Goal: Check status: Check status

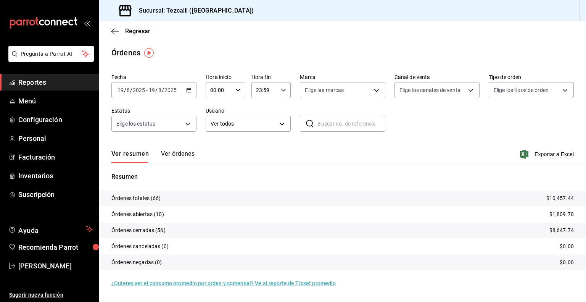
click at [178, 97] on div "[DATE] [DATE] - [DATE] [DATE]" at bounding box center [153, 90] width 85 height 16
click at [156, 200] on span "Rango de fechas" at bounding box center [147, 199] width 59 height 8
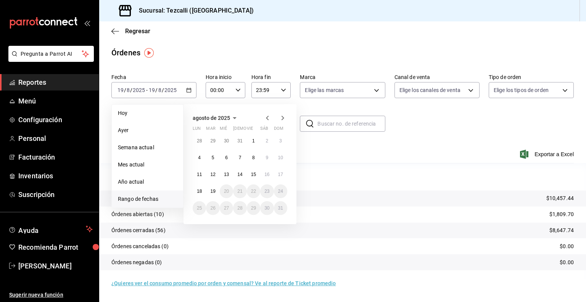
click at [235, 119] on icon "button" at bounding box center [234, 117] width 9 height 9
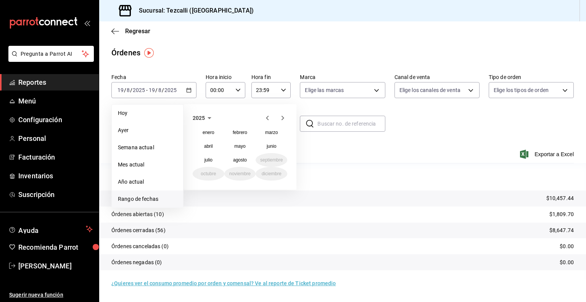
click at [206, 119] on icon "button" at bounding box center [209, 117] width 9 height 9
click at [213, 140] on button "2024" at bounding box center [209, 146] width 32 height 14
click at [266, 163] on button "septiembre" at bounding box center [272, 160] width 32 height 14
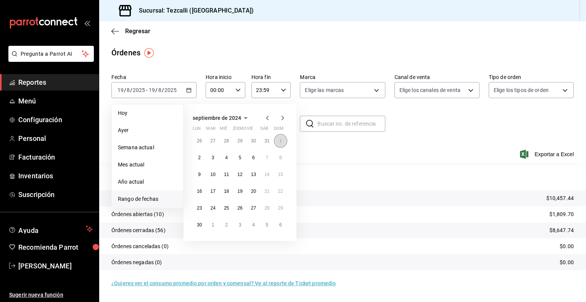
click at [284, 145] on button "1" at bounding box center [280, 141] width 13 height 14
click at [195, 225] on button "30" at bounding box center [199, 225] width 13 height 14
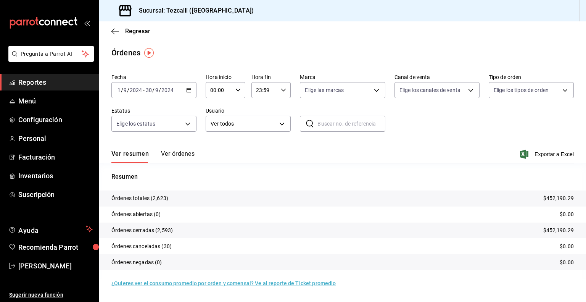
click at [186, 96] on div "[DATE] [DATE] - [DATE] [DATE]" at bounding box center [153, 90] width 85 height 16
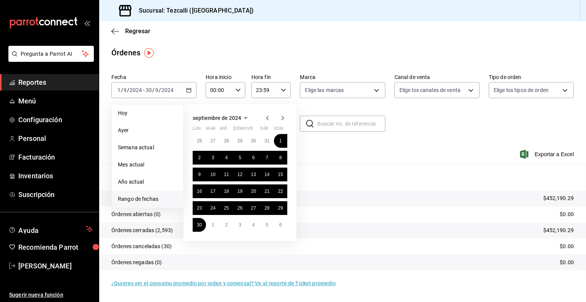
click at [266, 116] on icon "button" at bounding box center [267, 117] width 9 height 9
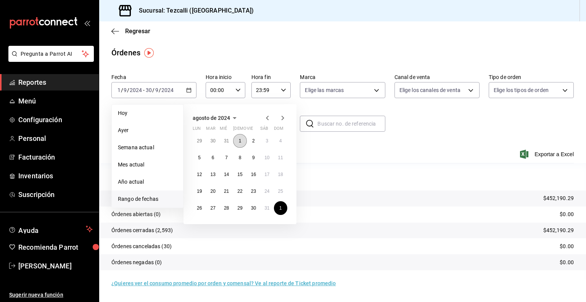
click at [242, 136] on button "1" at bounding box center [239, 141] width 13 height 14
click at [268, 209] on abbr "31" at bounding box center [266, 207] width 5 height 5
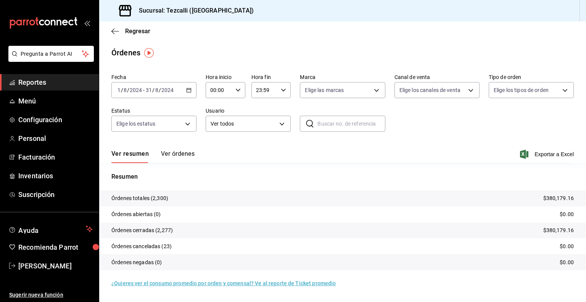
click at [187, 92] on icon "button" at bounding box center [188, 89] width 5 height 5
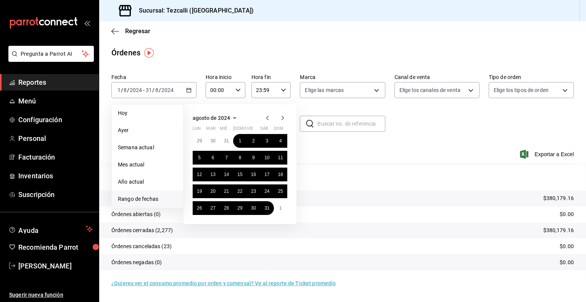
click at [282, 119] on icon "button" at bounding box center [283, 118] width 3 height 5
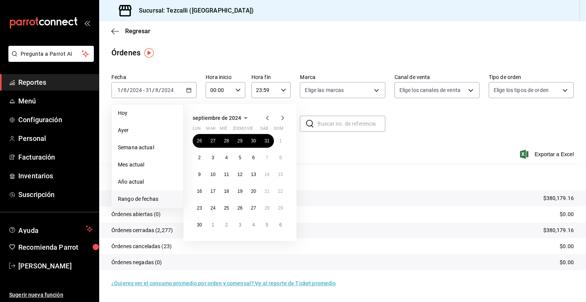
click at [305, 142] on div "[DATE] lun mar mié jue vie sáb dom 26 27 28 29 30 31 1 2 3 4 5 6 7 8 9 10 11 12…" at bounding box center [251, 169] width 134 height 143
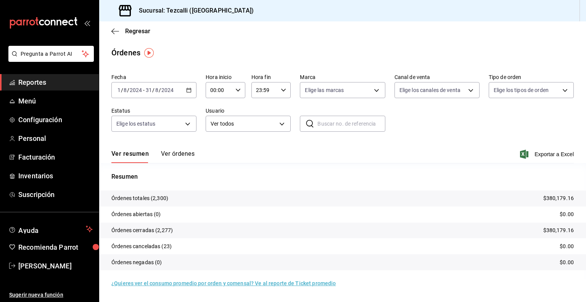
click at [183, 87] on div "[DATE] [DATE] - [DATE] [DATE]" at bounding box center [153, 90] width 85 height 16
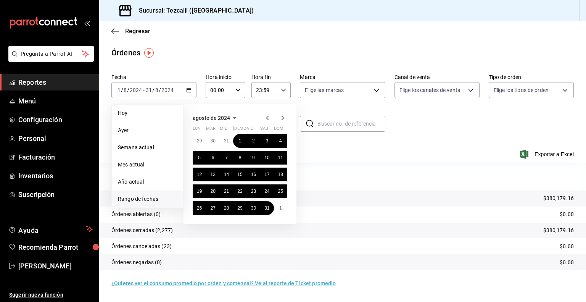
click at [283, 119] on icon "button" at bounding box center [282, 117] width 9 height 9
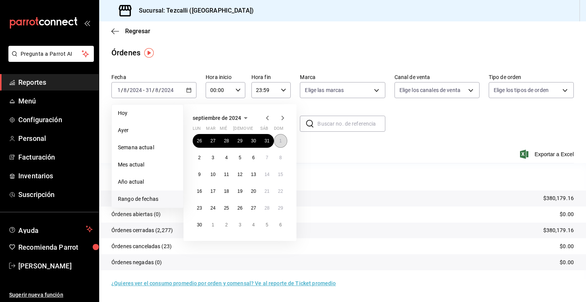
click at [279, 138] on button "1" at bounding box center [280, 141] width 13 height 14
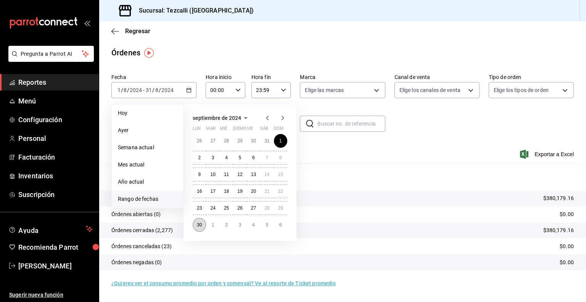
click at [199, 224] on abbr "30" at bounding box center [199, 224] width 5 height 5
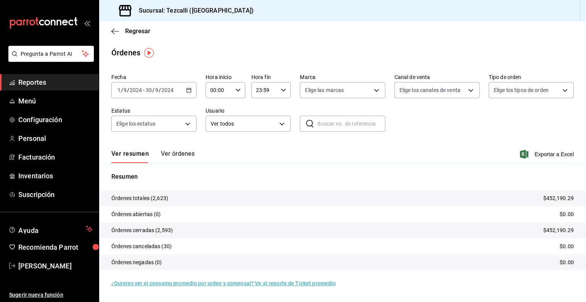
click at [186, 90] on icon "button" at bounding box center [188, 89] width 5 height 5
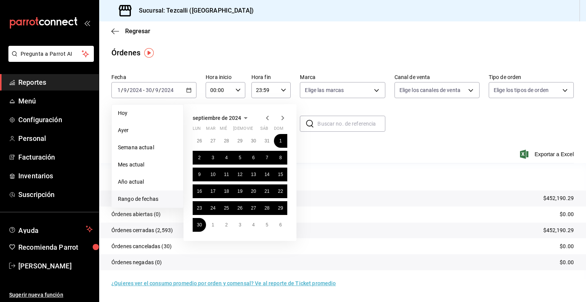
click at [269, 117] on icon "button" at bounding box center [267, 117] width 9 height 9
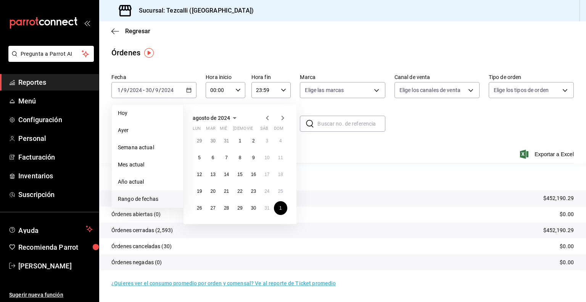
click at [269, 117] on icon "button" at bounding box center [267, 117] width 9 height 9
click at [199, 145] on button "1" at bounding box center [199, 141] width 13 height 14
click at [221, 204] on button "31" at bounding box center [226, 208] width 13 height 14
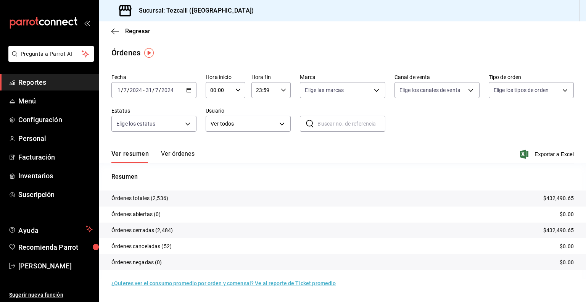
click at [188, 90] on icon "button" at bounding box center [188, 89] width 5 height 5
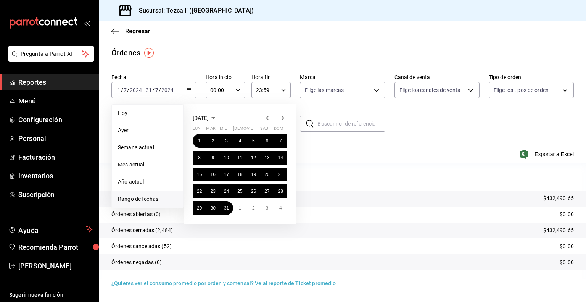
click at [284, 118] on icon "button" at bounding box center [282, 117] width 9 height 9
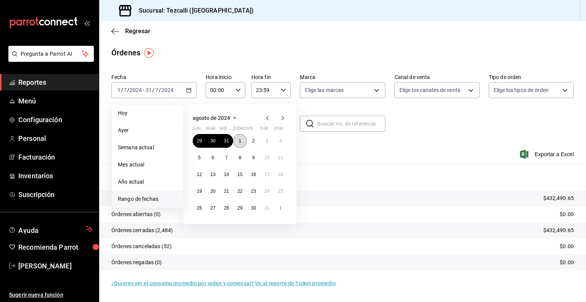
click at [240, 143] on button "1" at bounding box center [239, 141] width 13 height 14
click at [265, 210] on abbr "31" at bounding box center [266, 207] width 5 height 5
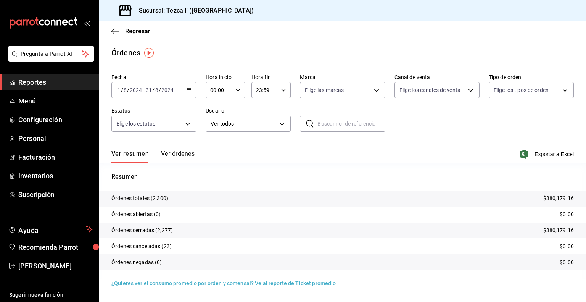
click at [179, 84] on div "[DATE] [DATE] - [DATE] [DATE]" at bounding box center [153, 90] width 85 height 16
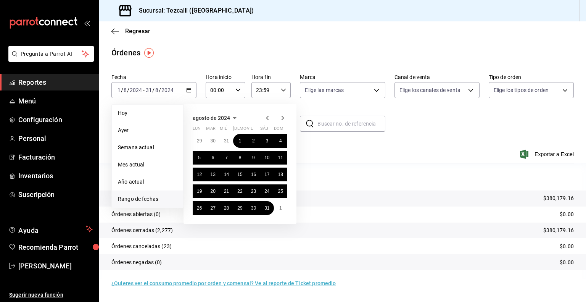
click at [234, 118] on icon "button" at bounding box center [235, 118] width 4 height 2
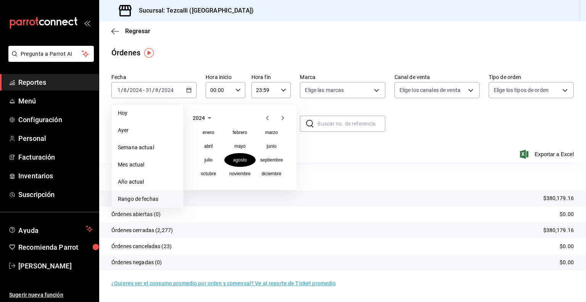
click at [209, 116] on icon "button" at bounding box center [209, 117] width 9 height 9
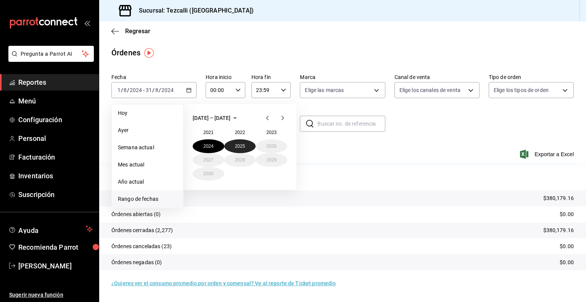
click at [242, 152] on button "2025" at bounding box center [240, 146] width 32 height 14
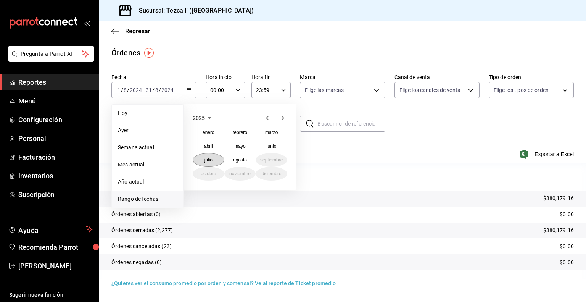
click at [213, 158] on button "julio" at bounding box center [209, 160] width 32 height 14
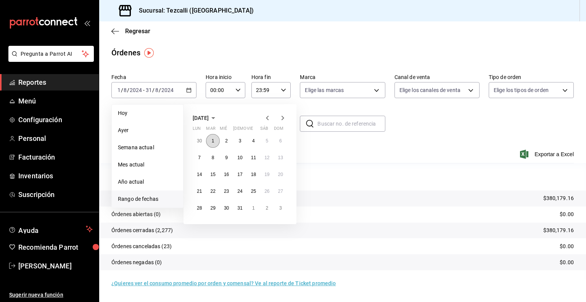
click at [217, 141] on button "1" at bounding box center [212, 141] width 13 height 14
click at [241, 206] on abbr "31" at bounding box center [239, 207] width 5 height 5
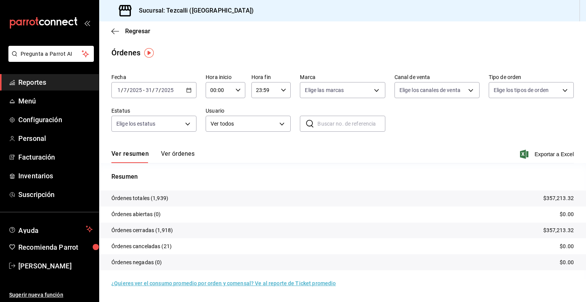
click at [152, 90] on input "31" at bounding box center [148, 90] width 7 height 6
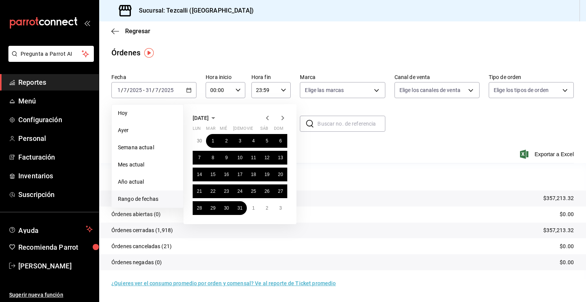
click at [282, 120] on icon "button" at bounding box center [282, 117] width 9 height 9
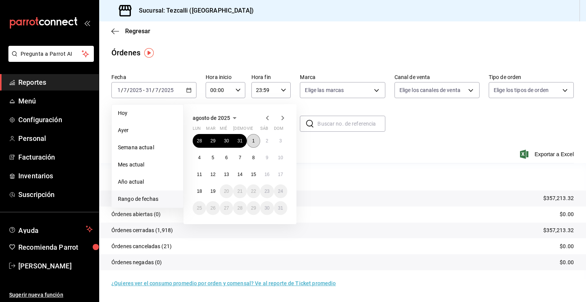
click at [247, 142] on button "1" at bounding box center [253, 141] width 13 height 14
click at [209, 192] on button "19" at bounding box center [212, 191] width 13 height 14
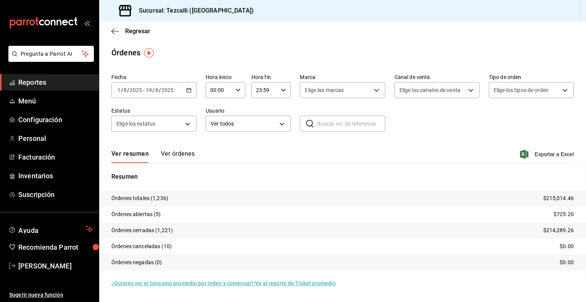
click at [397, 139] on div "Fecha [DATE] [DATE] - [DATE] [DATE] Hora inicio 00:00 Hora inicio Hora fin 23:5…" at bounding box center [342, 106] width 463 height 70
